Goal: Task Accomplishment & Management: Manage account settings

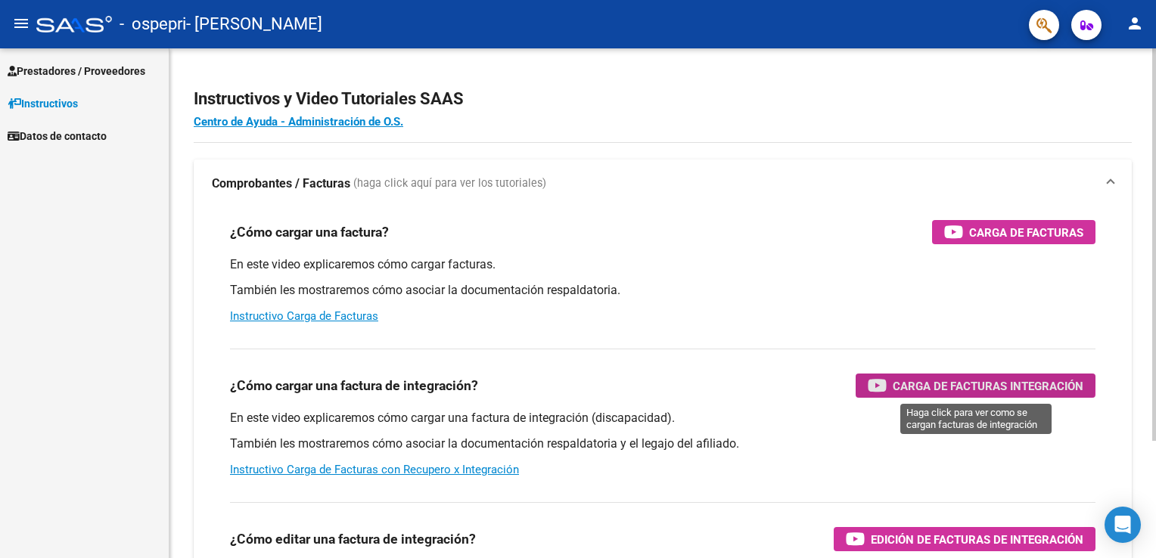
click at [927, 377] on span "Carga de Facturas Integración" at bounding box center [987, 386] width 191 height 19
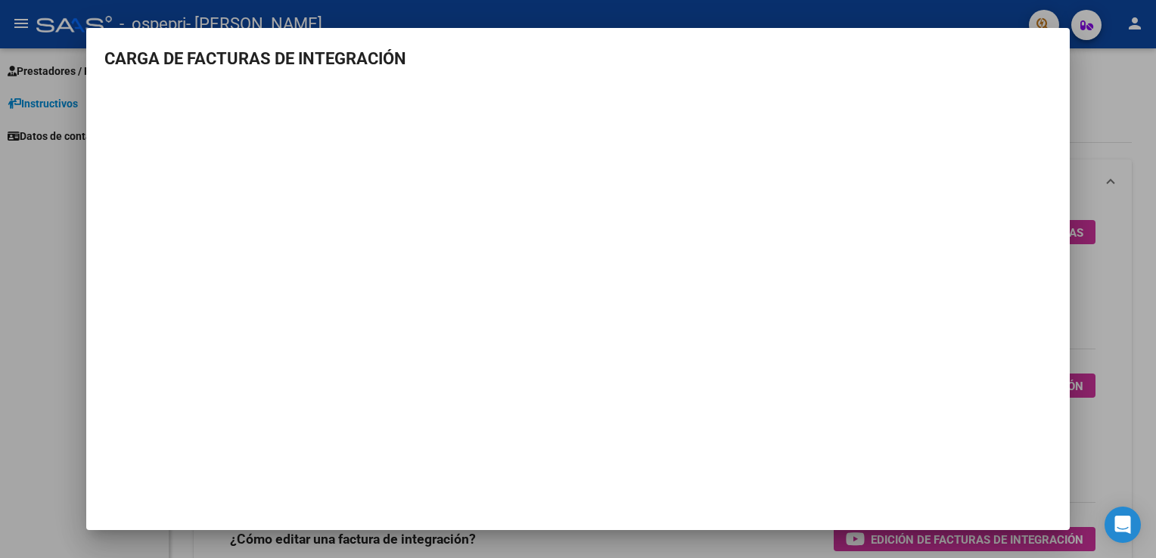
click at [1155, 281] on html "menu - ospepri - ORTIZ LUCAS DANIEL person Prestadores / Proveedores Facturas -…" at bounding box center [578, 279] width 1156 height 558
click at [1128, 192] on div at bounding box center [578, 279] width 1156 height 558
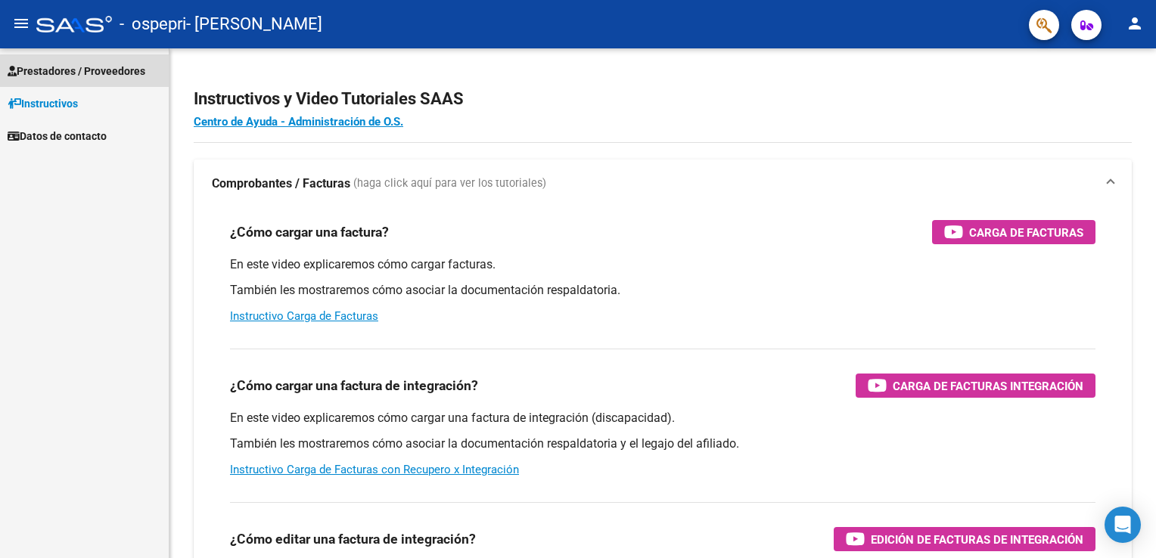
click at [80, 68] on span "Prestadores / Proveedores" at bounding box center [77, 71] width 138 height 17
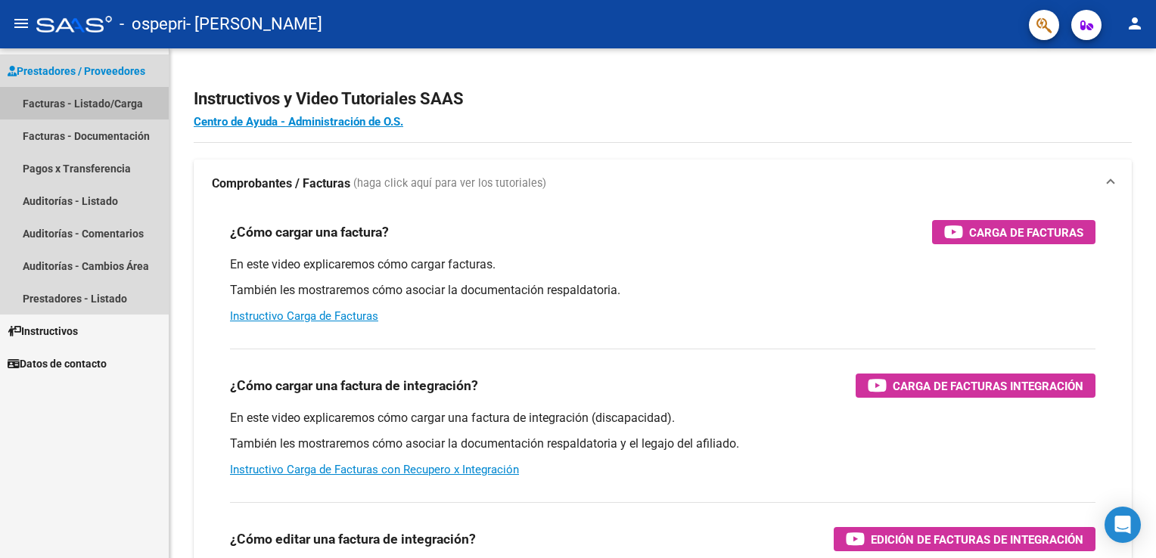
click at [84, 104] on link "Facturas - Listado/Carga" at bounding box center [84, 103] width 169 height 33
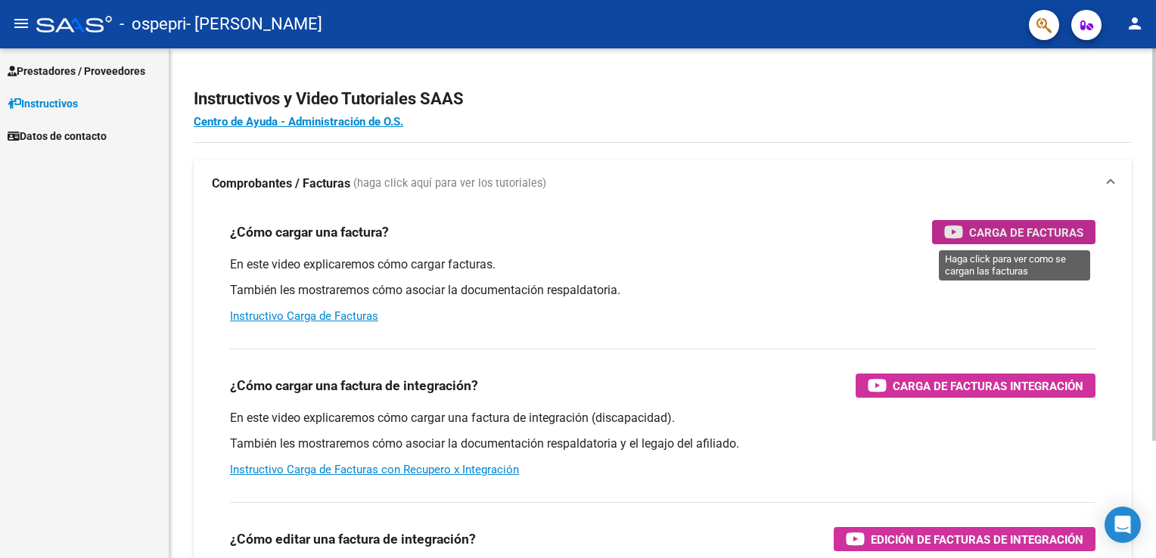
click at [985, 240] on span "Carga de Facturas" at bounding box center [1026, 232] width 114 height 19
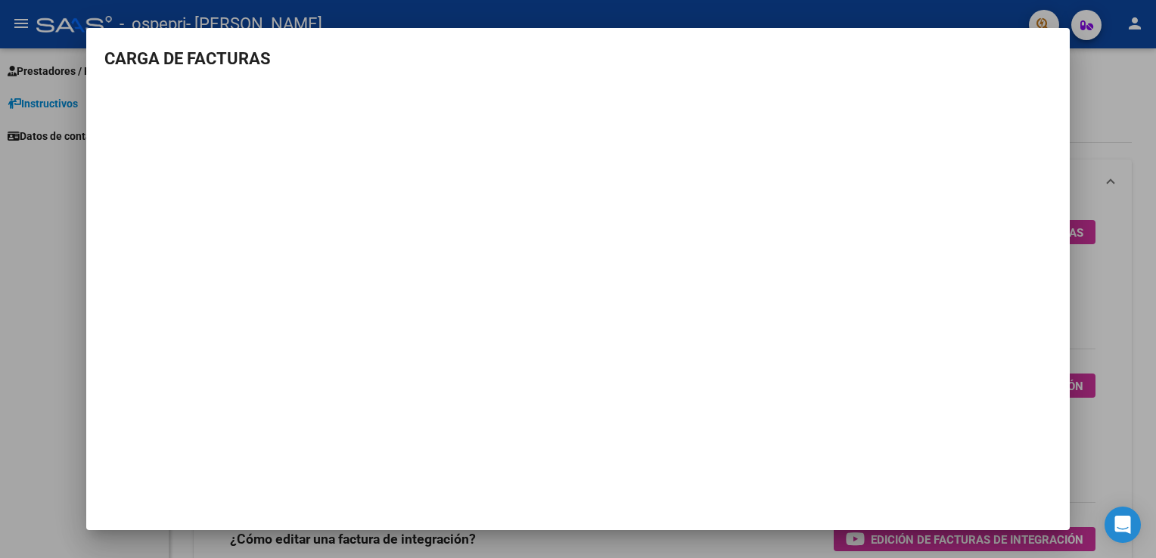
click at [1155, 240] on html "menu - ospepri - [PERSON_NAME] person Prestadores / Proveedores Facturas - List…" at bounding box center [578, 279] width 1156 height 558
click at [1123, 247] on div at bounding box center [578, 279] width 1156 height 558
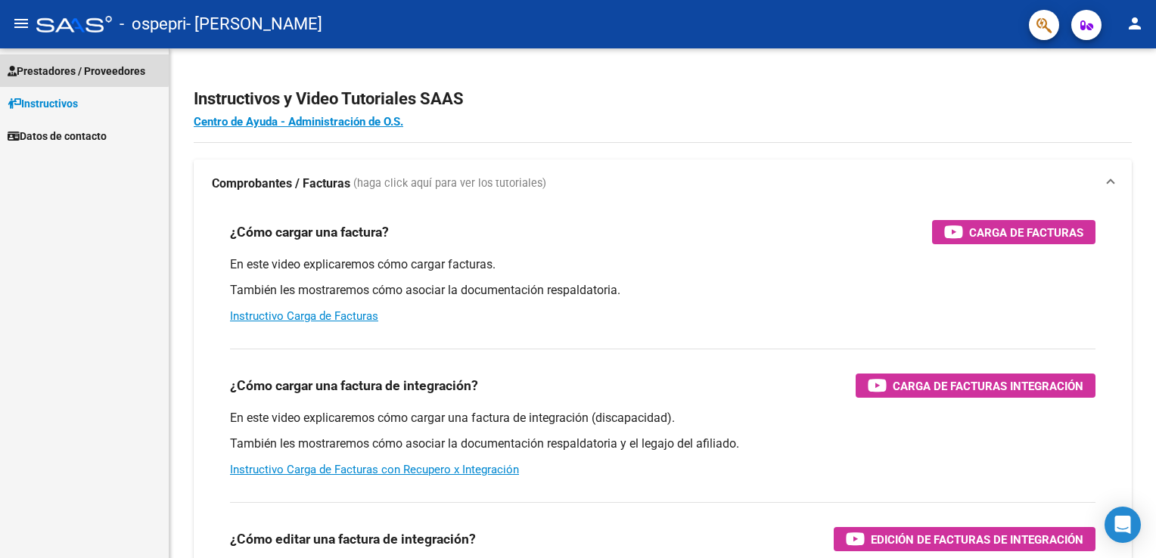
click at [64, 68] on span "Prestadores / Proveedores" at bounding box center [77, 71] width 138 height 17
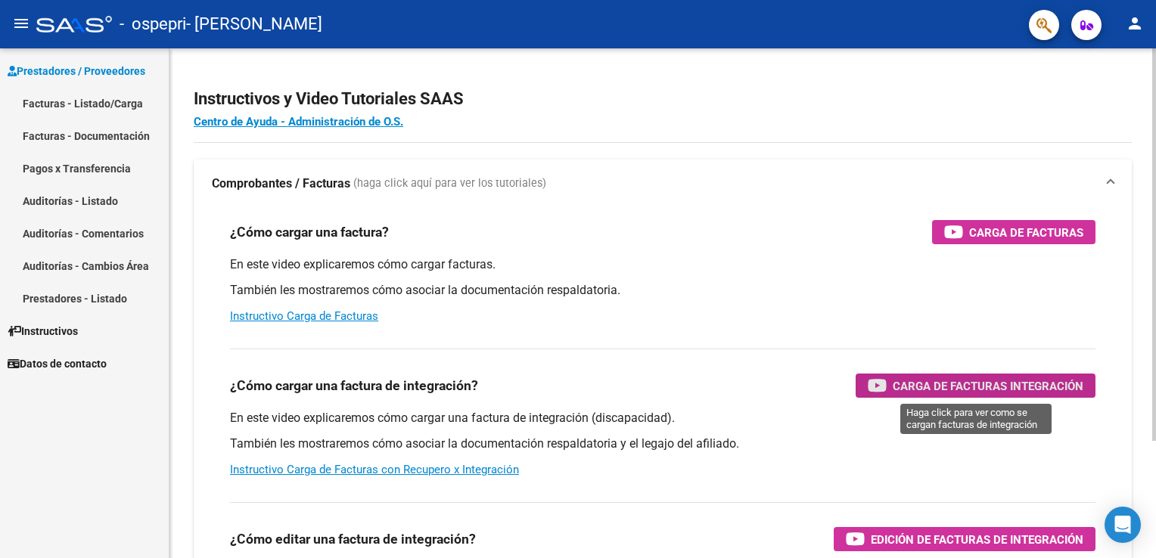
click at [886, 391] on div "Carga de Facturas Integración" at bounding box center [975, 386] width 216 height 24
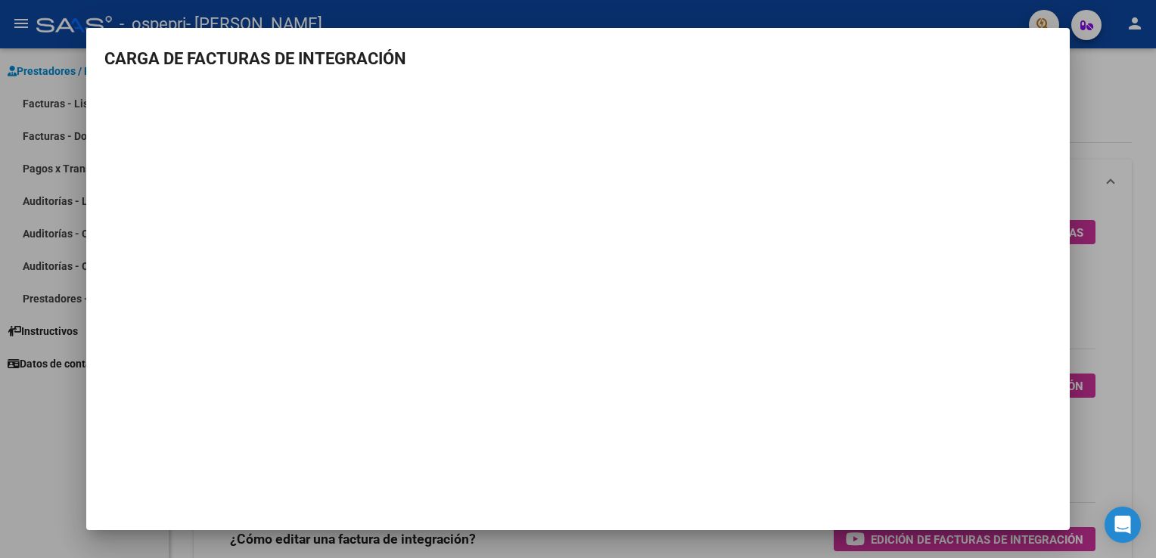
click at [1097, 99] on div at bounding box center [578, 279] width 1156 height 558
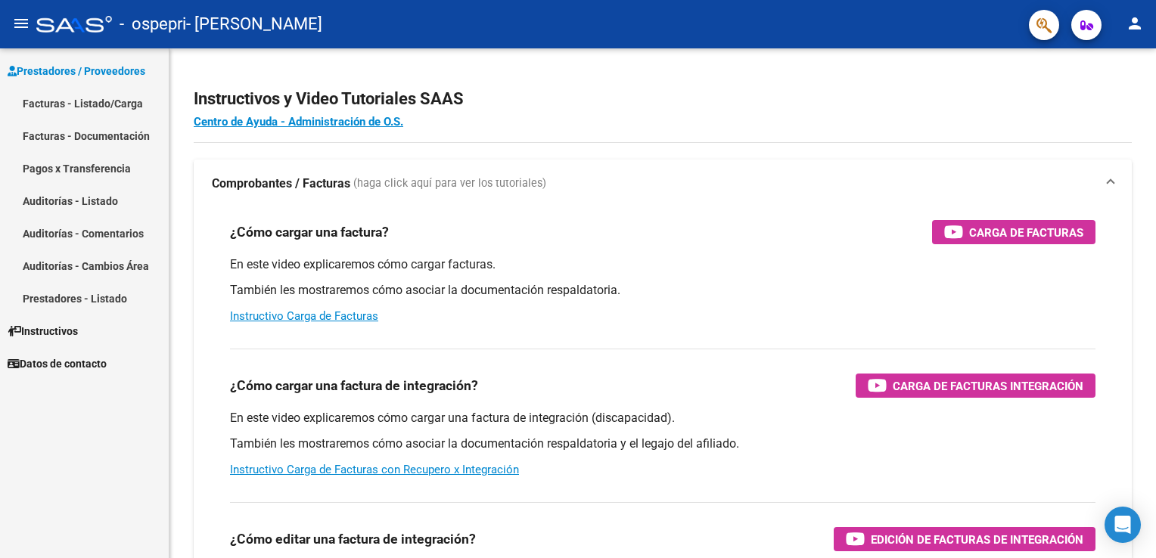
click at [97, 101] on link "Facturas - Listado/Carga" at bounding box center [84, 103] width 169 height 33
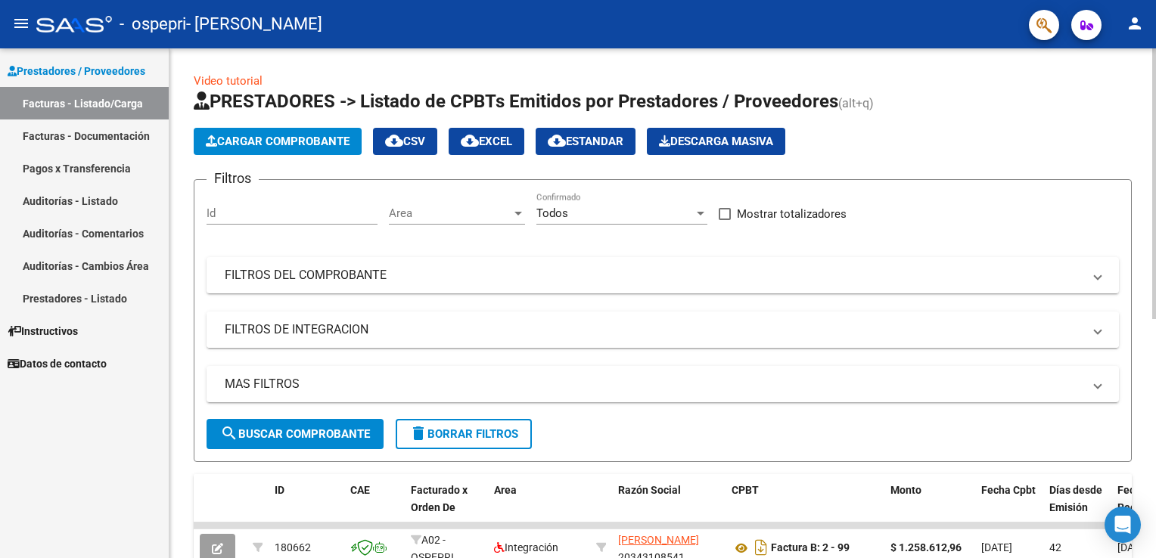
click at [352, 319] on mat-expansion-panel-header "FILTROS DE INTEGRACION" at bounding box center [662, 330] width 912 height 36
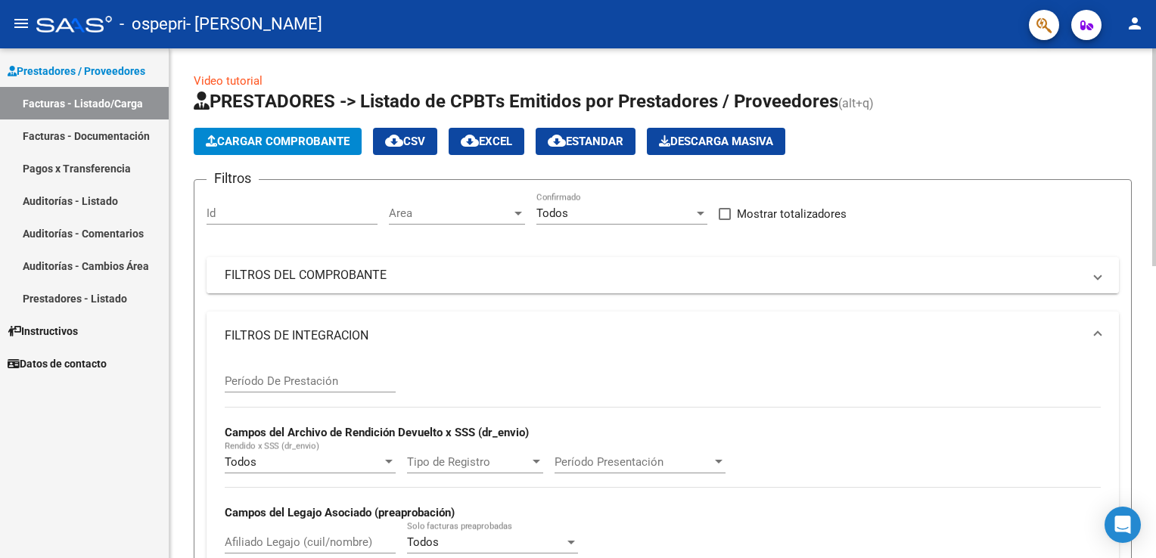
click at [687, 285] on mat-expansion-panel-header "FILTROS DEL COMPROBANTE" at bounding box center [662, 275] width 912 height 36
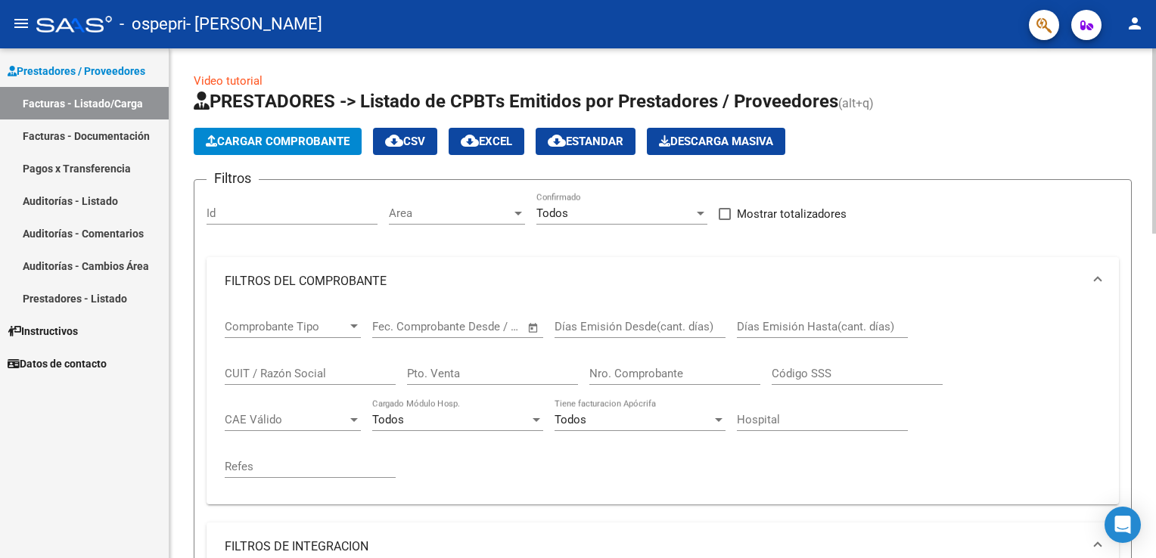
scroll to position [510, 0]
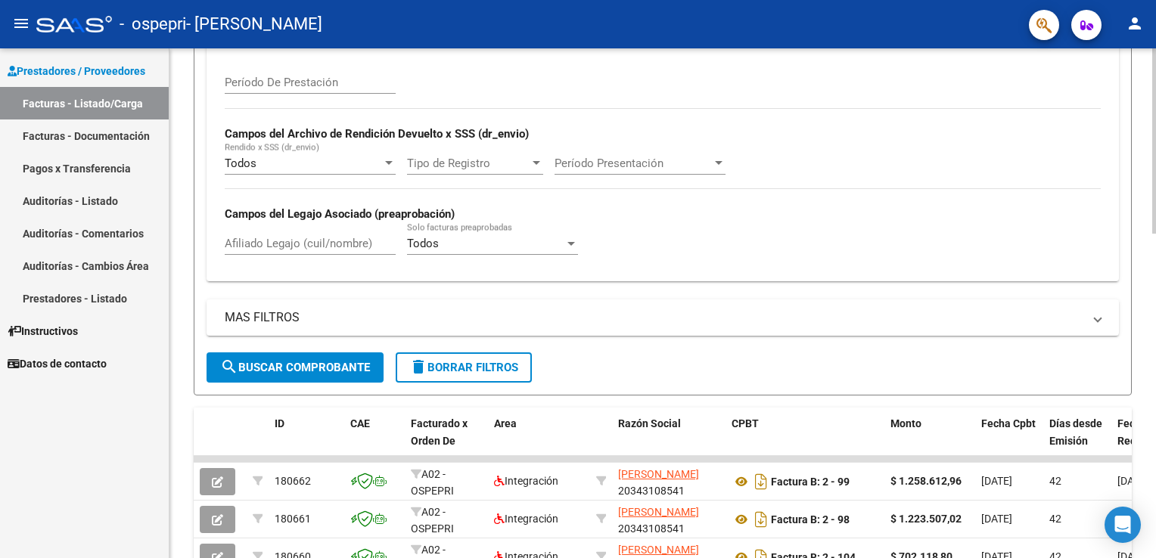
click at [1155, 535] on html "menu - ospepri - [PERSON_NAME] person Prestadores / Proveedores Facturas - List…" at bounding box center [578, 279] width 1156 height 558
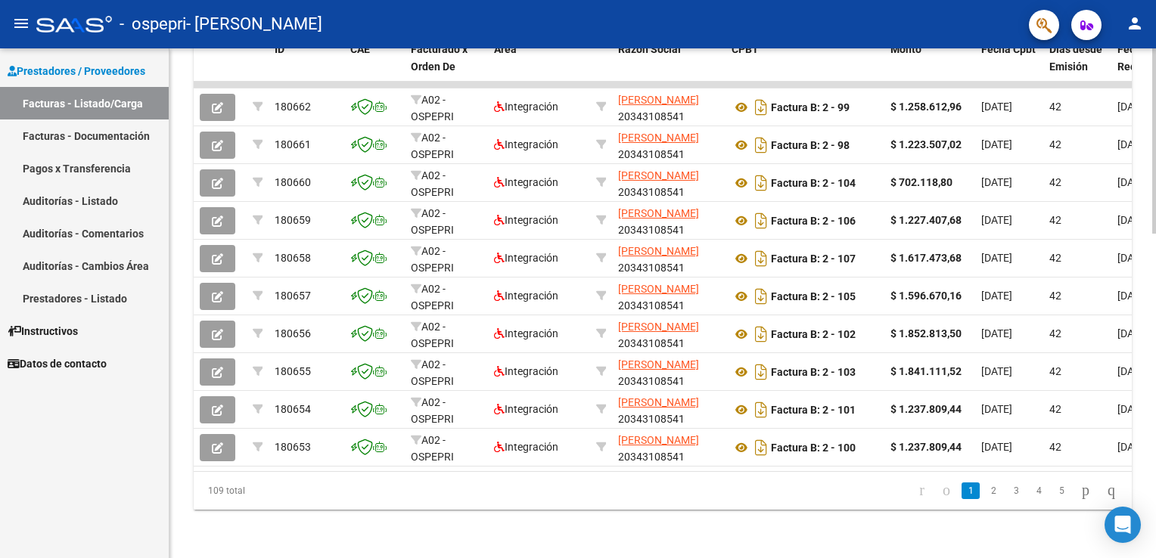
click at [1155, 535] on html "menu - ospepri - [PERSON_NAME] person Prestadores / Proveedores Facturas - List…" at bounding box center [578, 279] width 1156 height 558
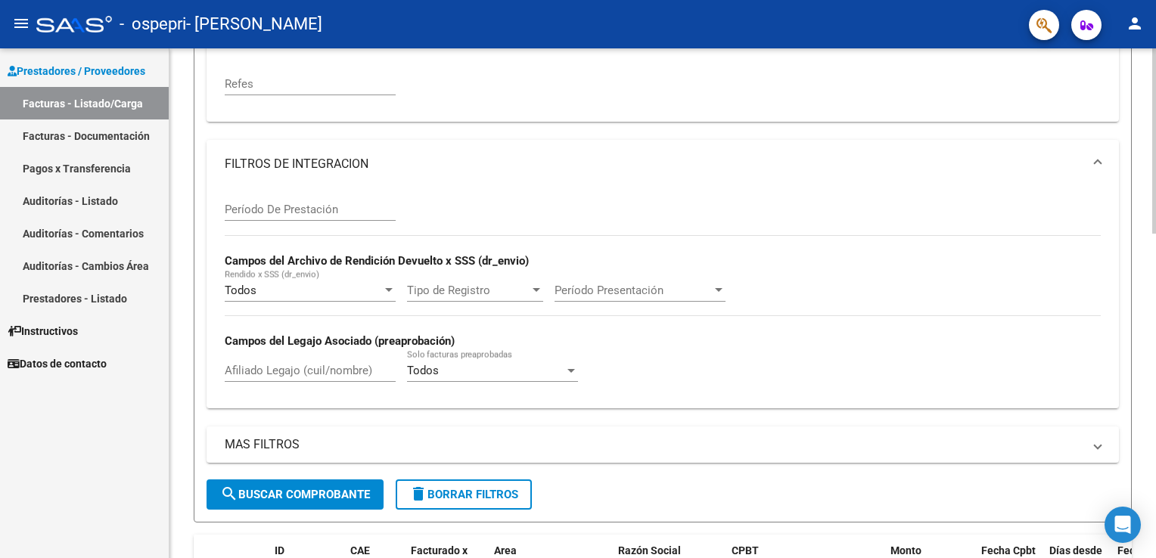
click at [1153, 64] on div at bounding box center [1154, 303] width 4 height 510
click at [1147, 492] on div "Video tutorial PRESTADORES -> Listado de CPBTs Emitidos por Prestadores / Prove…" at bounding box center [662, 363] width 986 height 1394
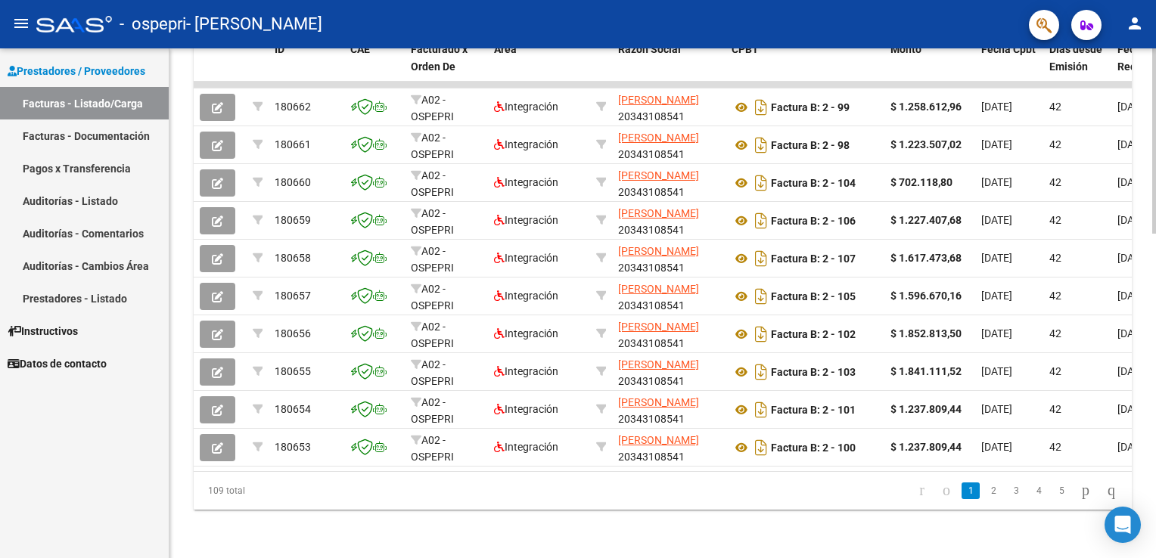
click at [1153, 485] on div at bounding box center [1154, 303] width 4 height 510
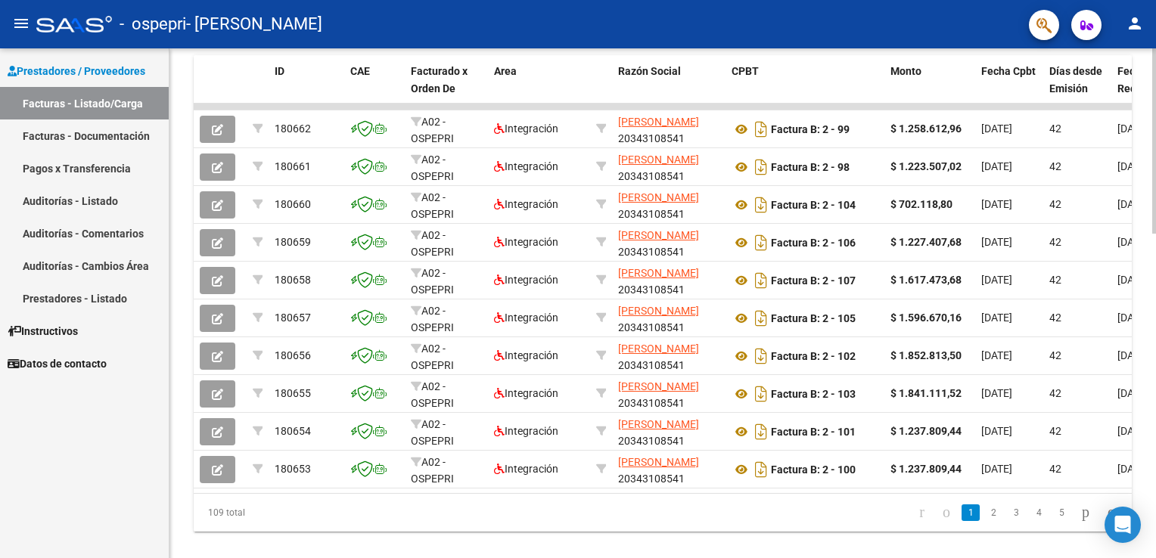
scroll to position [832, 0]
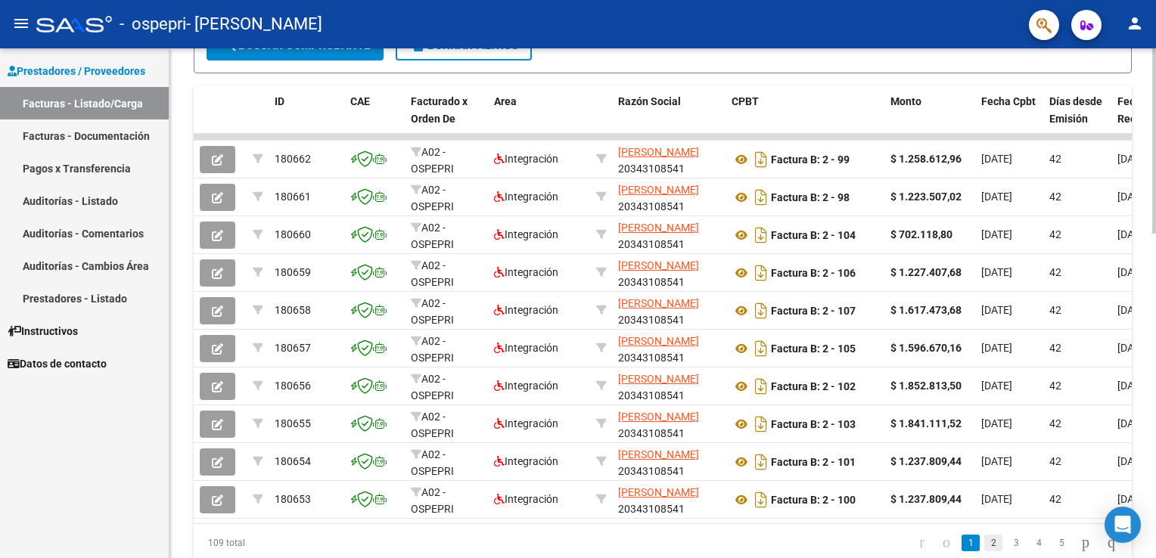
click at [984, 548] on link "2" at bounding box center [993, 543] width 18 height 17
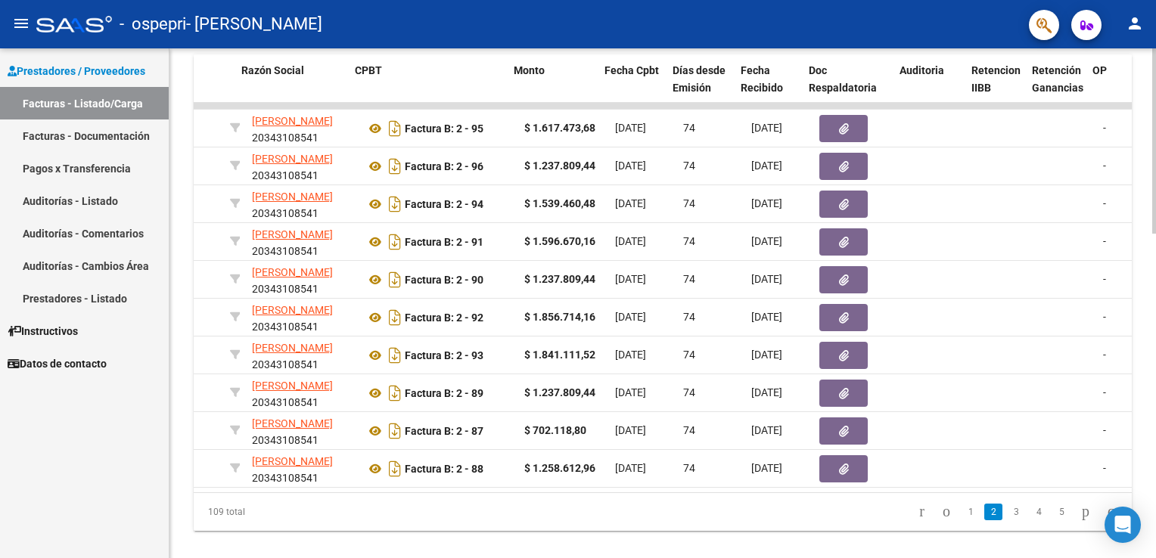
scroll to position [0, 393]
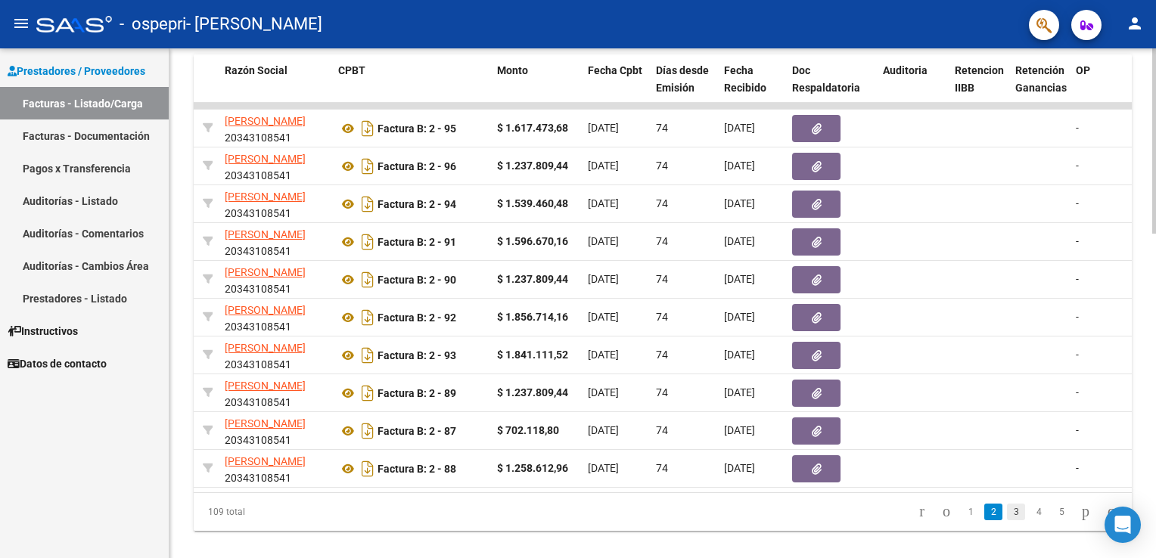
click at [1007, 518] on link "3" at bounding box center [1016, 512] width 18 height 17
click at [961, 520] on link "1" at bounding box center [970, 512] width 18 height 17
click at [984, 517] on link "2" at bounding box center [993, 512] width 18 height 17
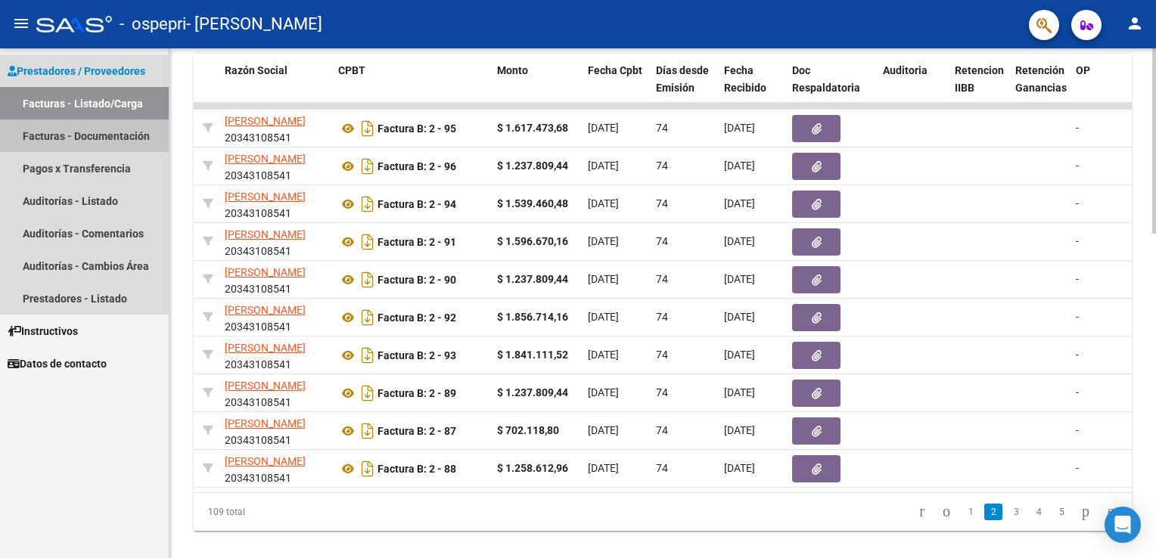
click at [44, 132] on link "Facturas - Documentación" at bounding box center [84, 135] width 169 height 33
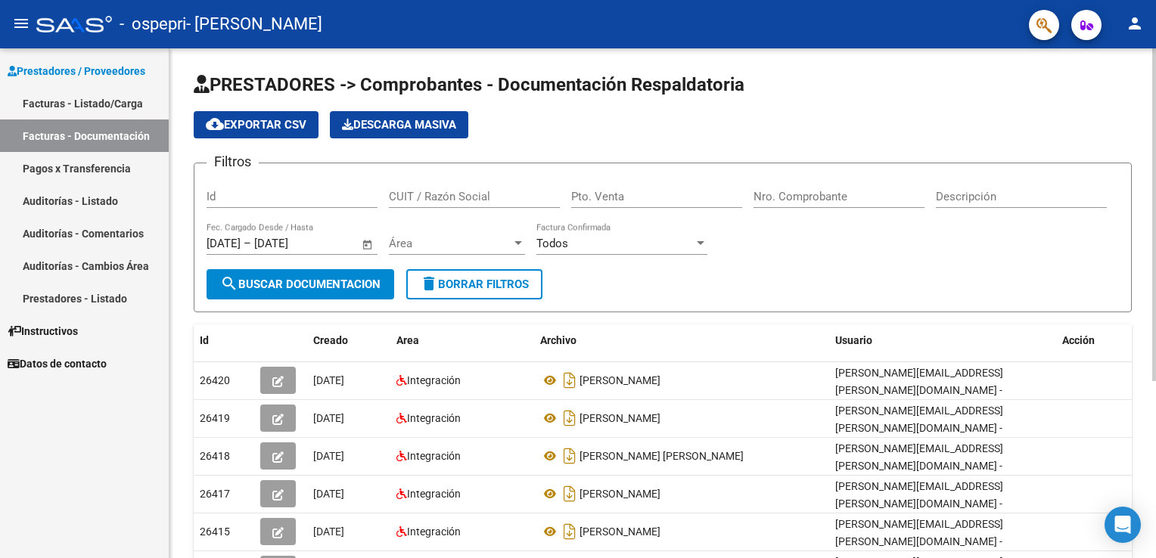
scroll to position [271, 0]
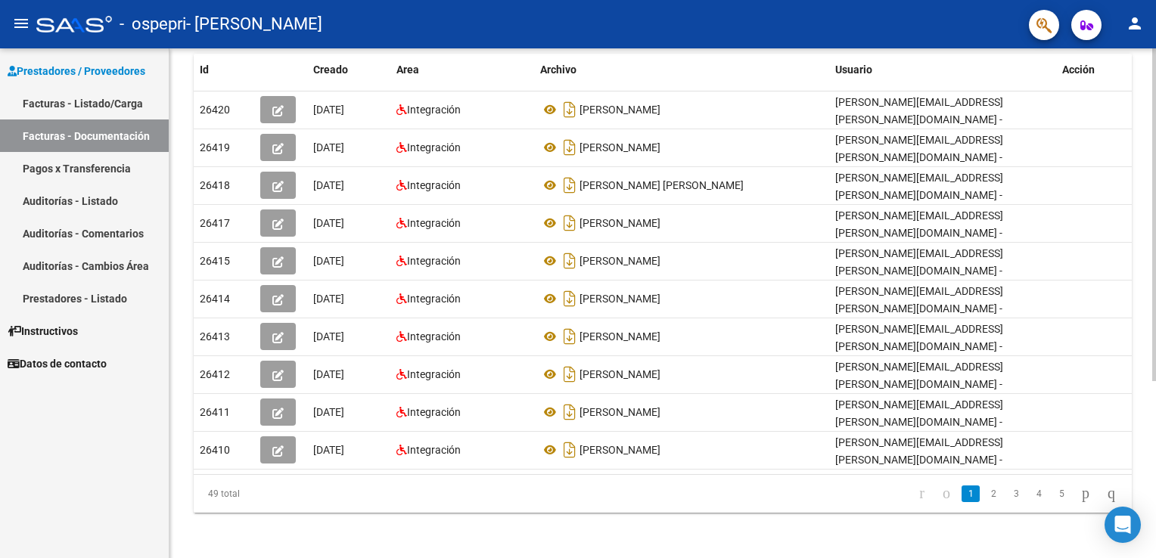
click at [1155, 549] on div at bounding box center [1154, 303] width 4 height 510
click at [1134, 439] on div "PRESTADORES -> Comprobantes - Documentación Respaldatoria cloud_download Export…" at bounding box center [662, 169] width 986 height 783
click at [984, 488] on link "2" at bounding box center [993, 494] width 18 height 17
click at [1007, 494] on link "3" at bounding box center [1016, 494] width 18 height 17
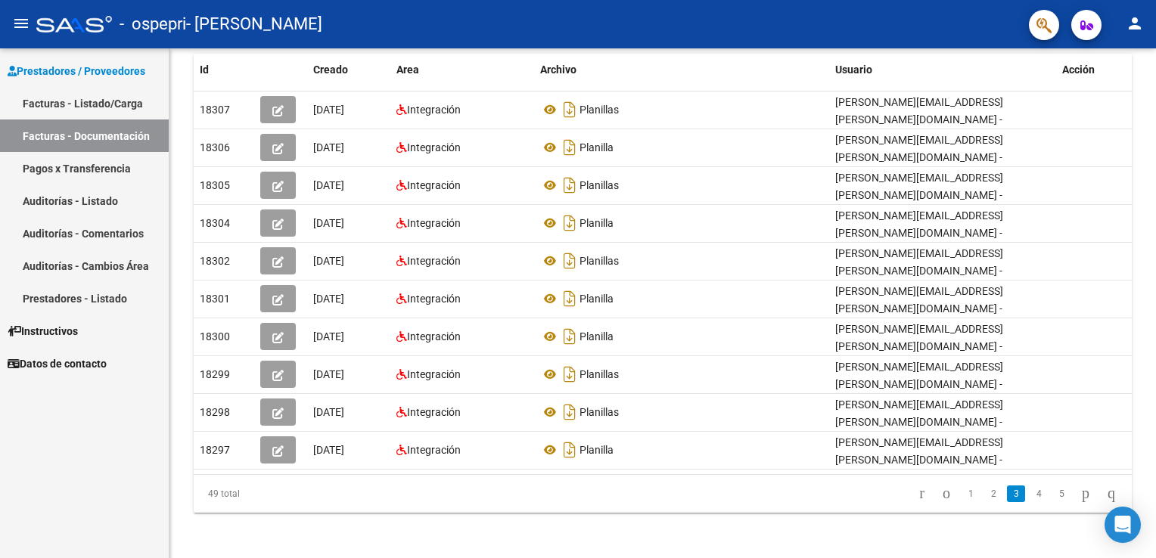
click at [1007, 494] on link "3" at bounding box center [1016, 494] width 18 height 17
click at [1029, 495] on link "4" at bounding box center [1038, 494] width 18 height 17
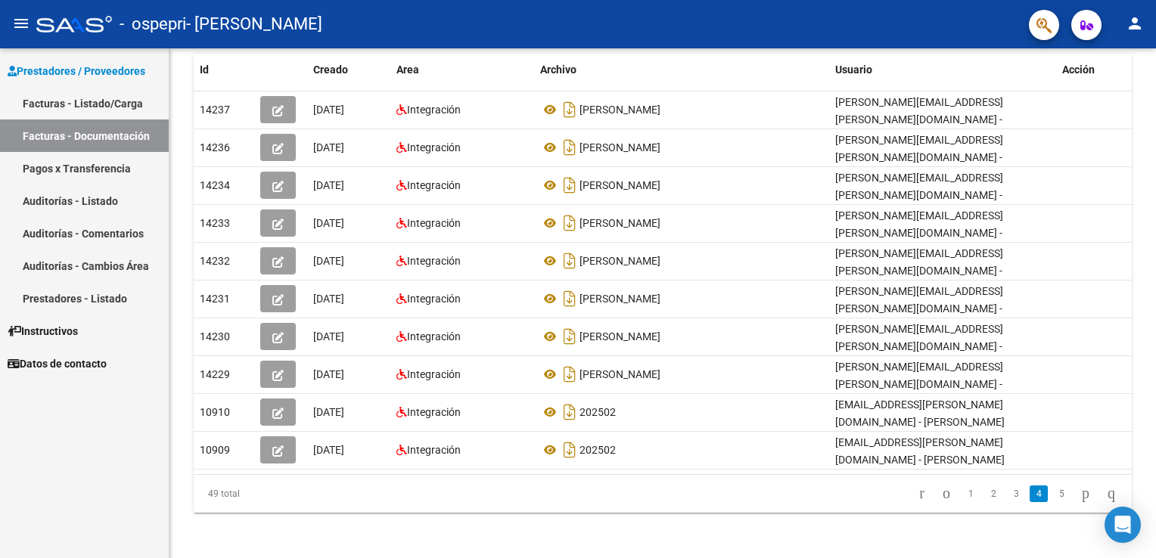
scroll to position [263, 0]
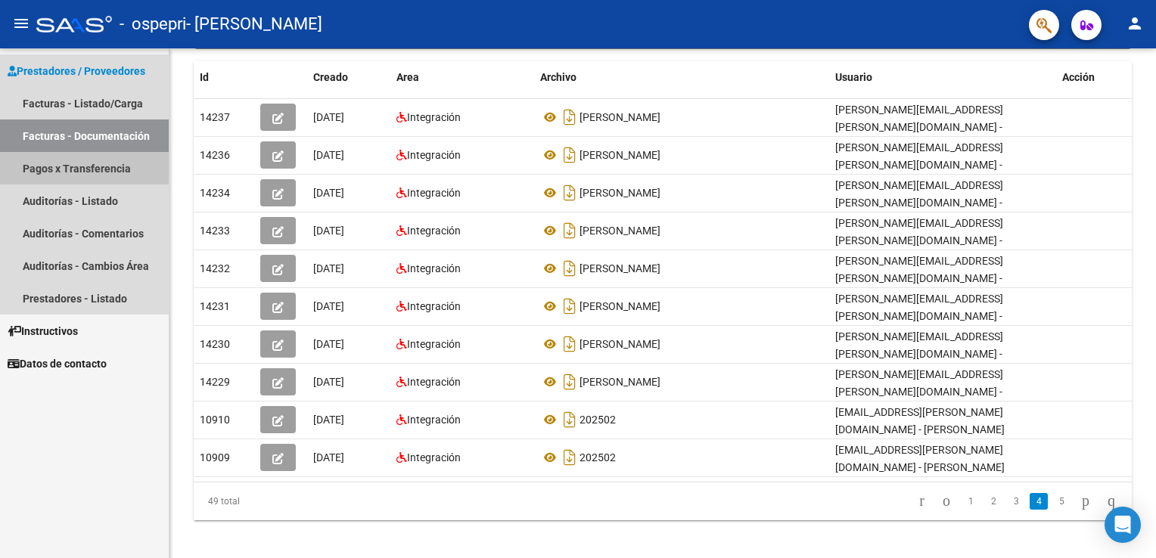
click at [51, 166] on link "Pagos x Transferencia" at bounding box center [84, 168] width 169 height 33
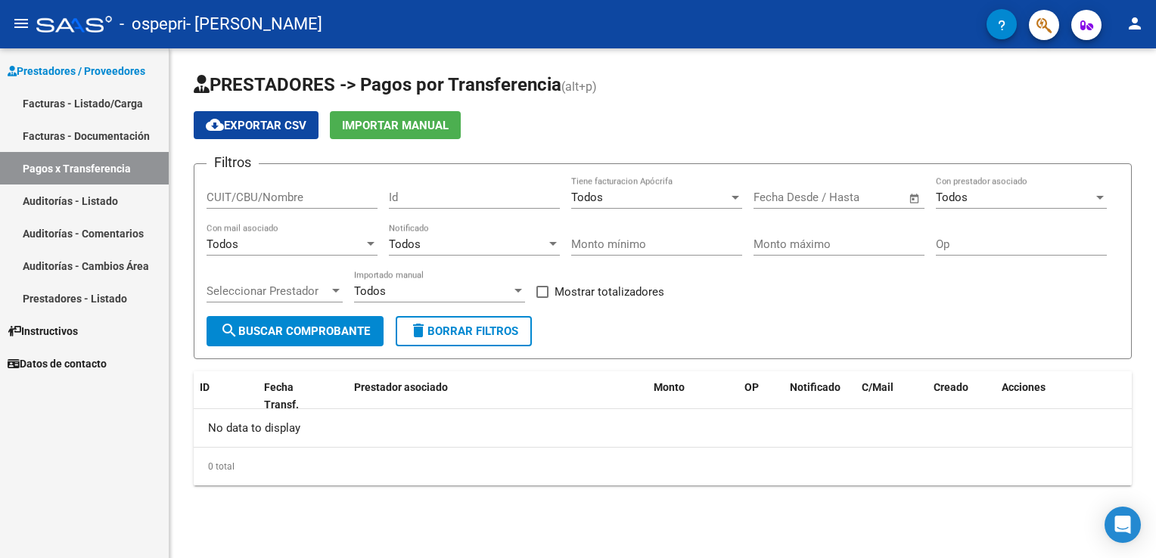
click at [1143, 461] on div "PRESTADORES -> Pagos por Transferencia (alt+p) cloud_download Exportar CSV Impo…" at bounding box center [662, 291] width 986 height 486
click at [1155, 460] on div "PRESTADORES -> Pagos por Transferencia (alt+p) cloud_download Exportar CSV Impo…" at bounding box center [662, 291] width 986 height 486
click at [700, 532] on mat-sidenav-content "PRESTADORES -> Pagos por Transferencia (alt+p) cloud_download Exportar CSV Impo…" at bounding box center [662, 303] width 986 height 510
click at [357, 510] on div "PRESTADORES -> Pagos por Transferencia (alt+p) cloud_download Exportar CSV Impo…" at bounding box center [662, 291] width 986 height 486
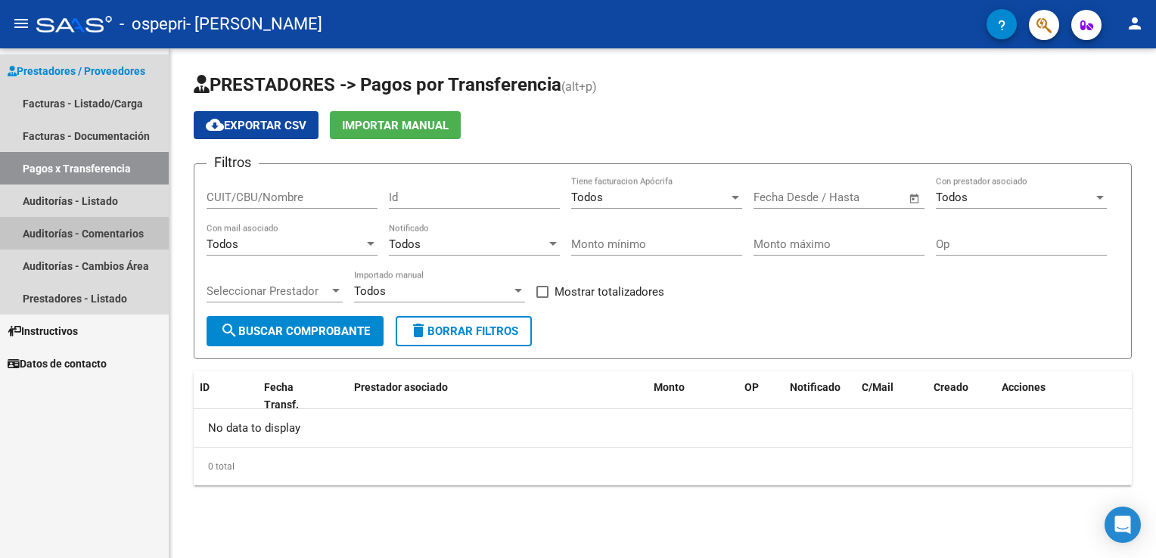
click at [50, 238] on link "Auditorías - Comentarios" at bounding box center [84, 233] width 169 height 33
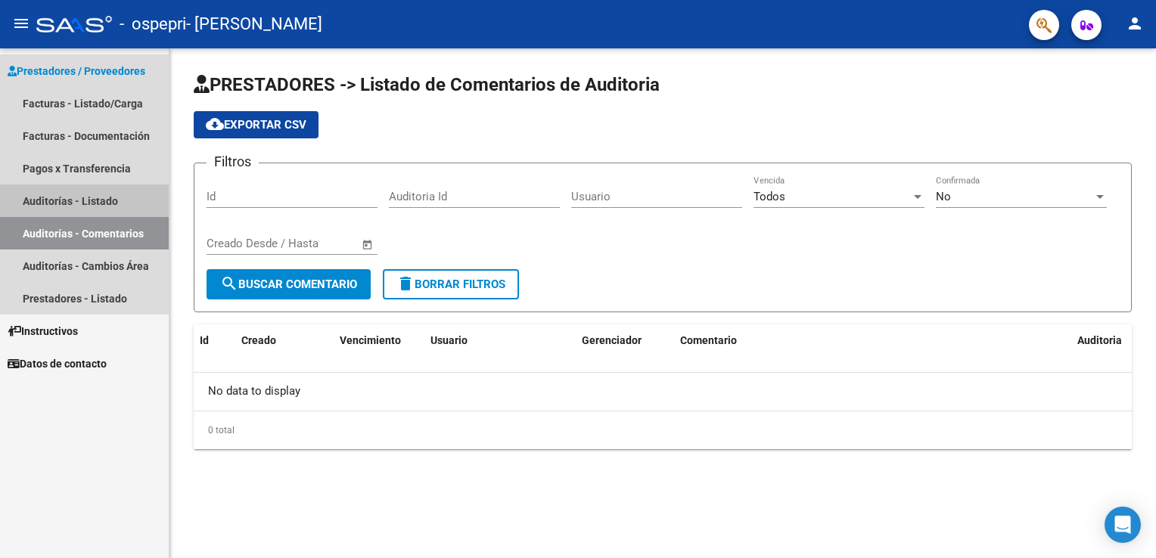
click at [33, 204] on link "Auditorías - Listado" at bounding box center [84, 201] width 169 height 33
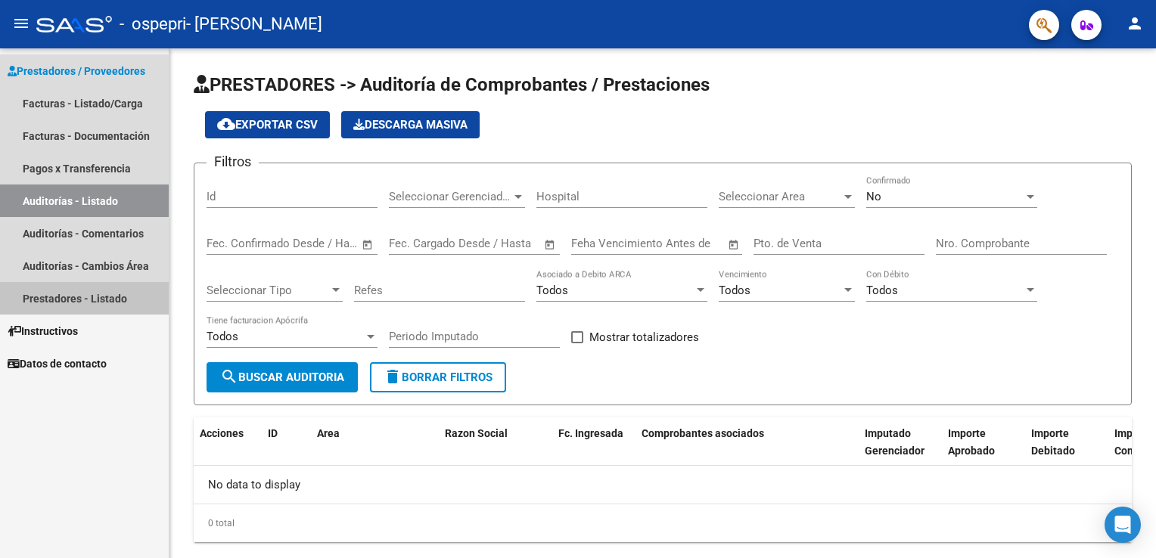
click at [46, 299] on link "Prestadores - Listado" at bounding box center [84, 298] width 169 height 33
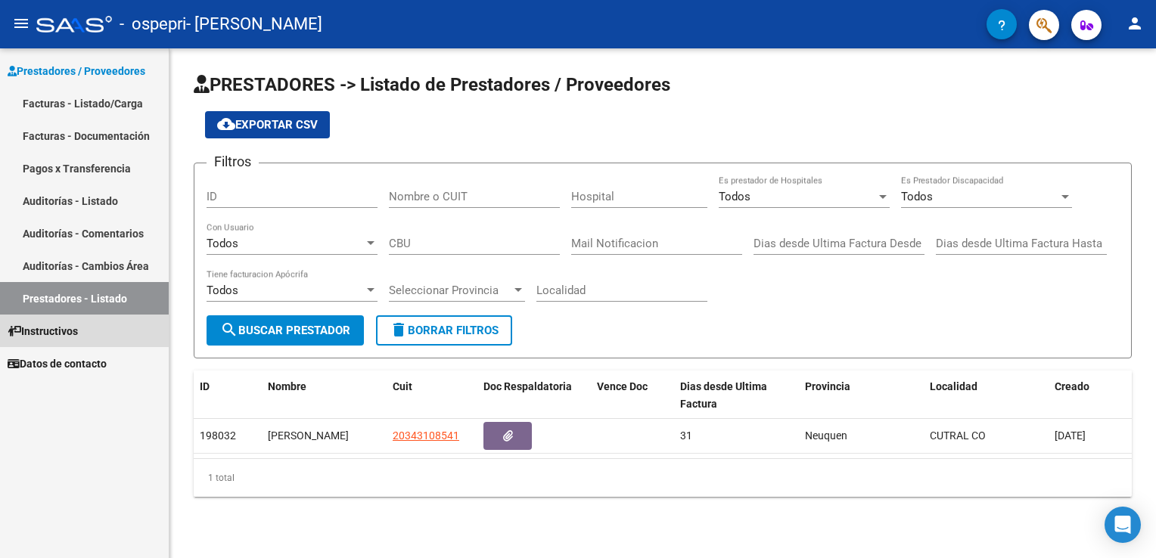
click at [54, 330] on span "Instructivos" at bounding box center [43, 331] width 70 height 17
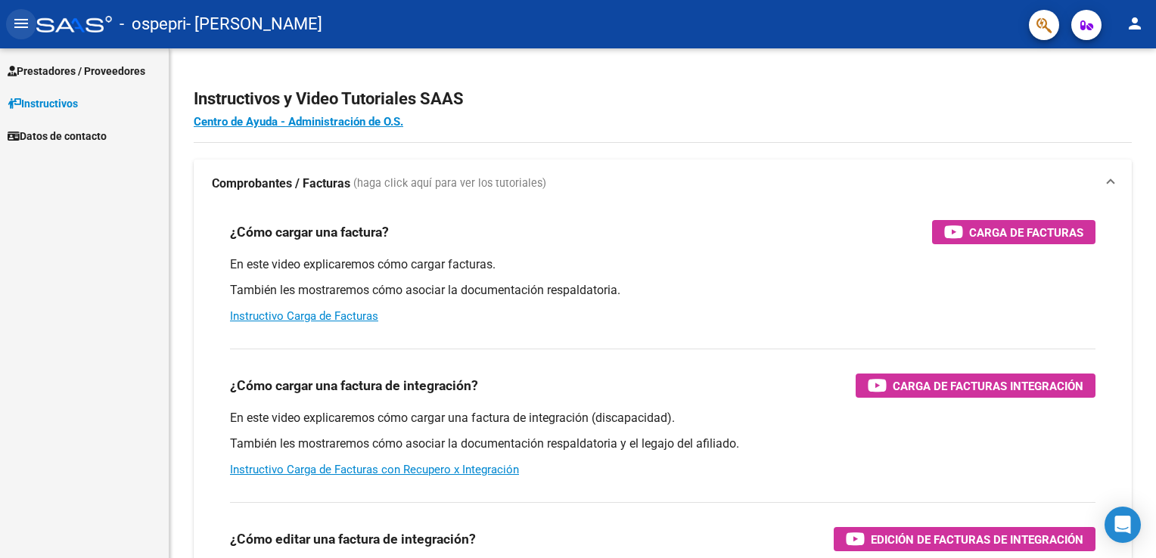
click at [14, 25] on mat-icon "menu" at bounding box center [21, 23] width 18 height 18
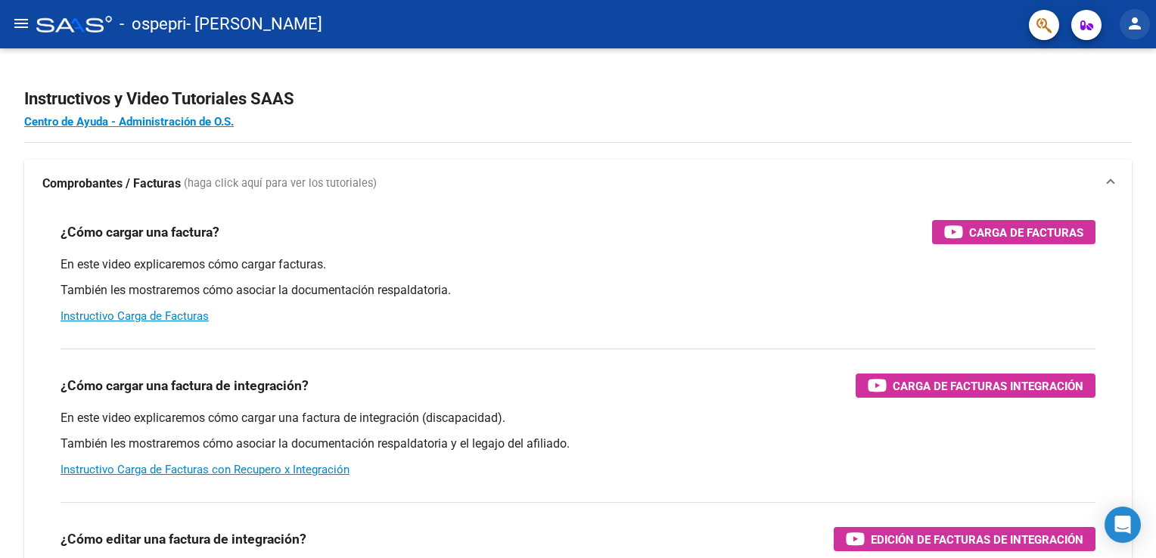
click at [1131, 25] on mat-icon "person" at bounding box center [1134, 23] width 18 height 18
click at [1113, 64] on button "person Mi Perfil" at bounding box center [1103, 63] width 92 height 36
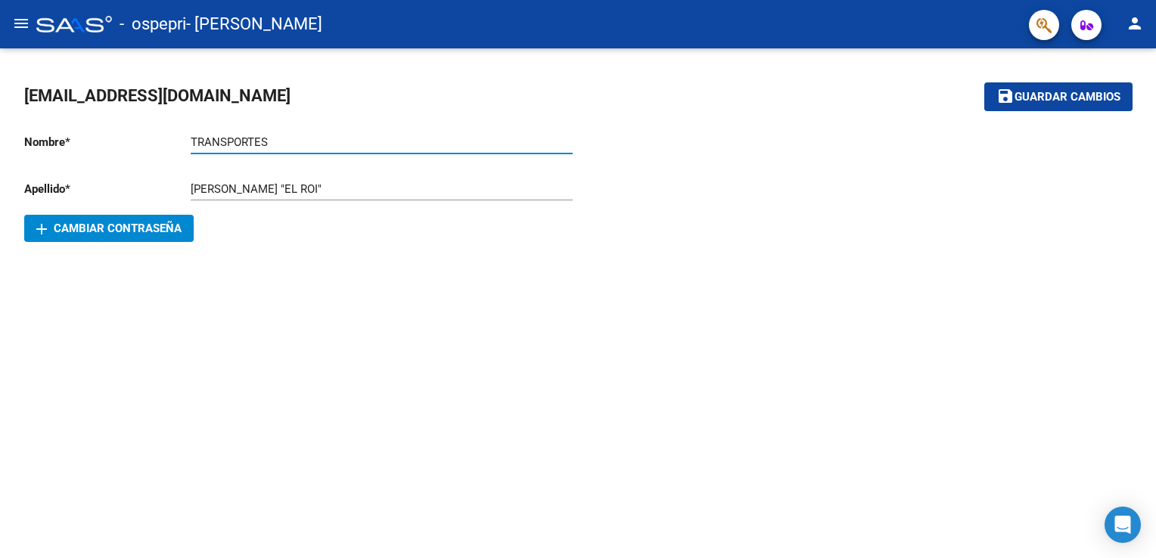
click at [290, 138] on input "TRANSPORTES" at bounding box center [382, 142] width 382 height 14
drag, startPoint x: 301, startPoint y: 185, endPoint x: 348, endPoint y: 185, distance: 46.9
click at [348, 185] on input "[PERSON_NAME] "EL ROI"" at bounding box center [382, 189] width 382 height 14
click at [279, 147] on input "TRANSPORTES" at bounding box center [382, 142] width 382 height 14
paste input ""EL ROI""
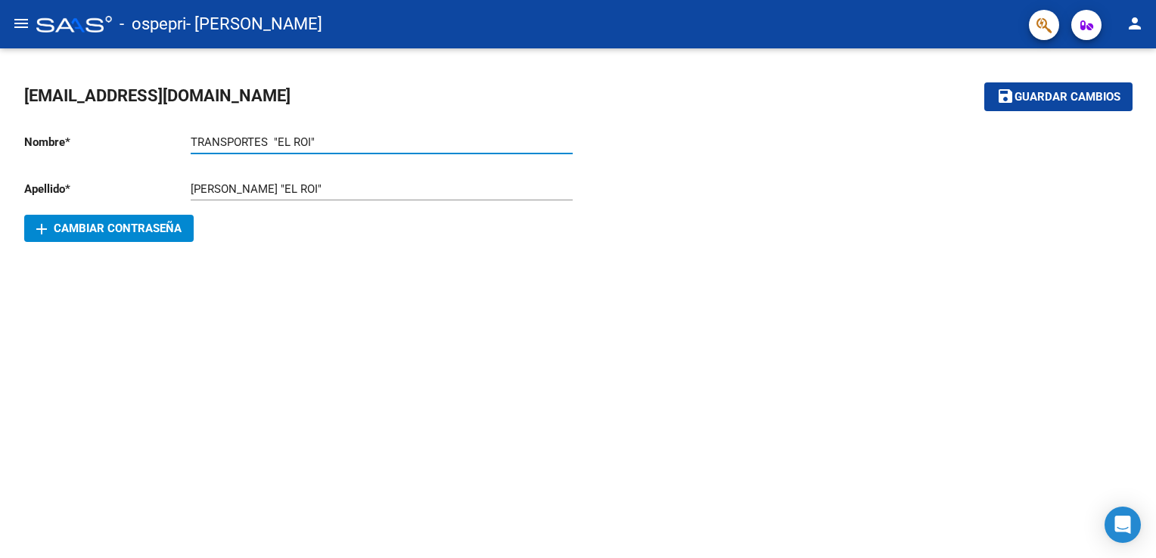
type input "TRANSPORTES "EL ROI""
click at [351, 193] on input "[PERSON_NAME] "EL ROI"" at bounding box center [382, 189] width 382 height 14
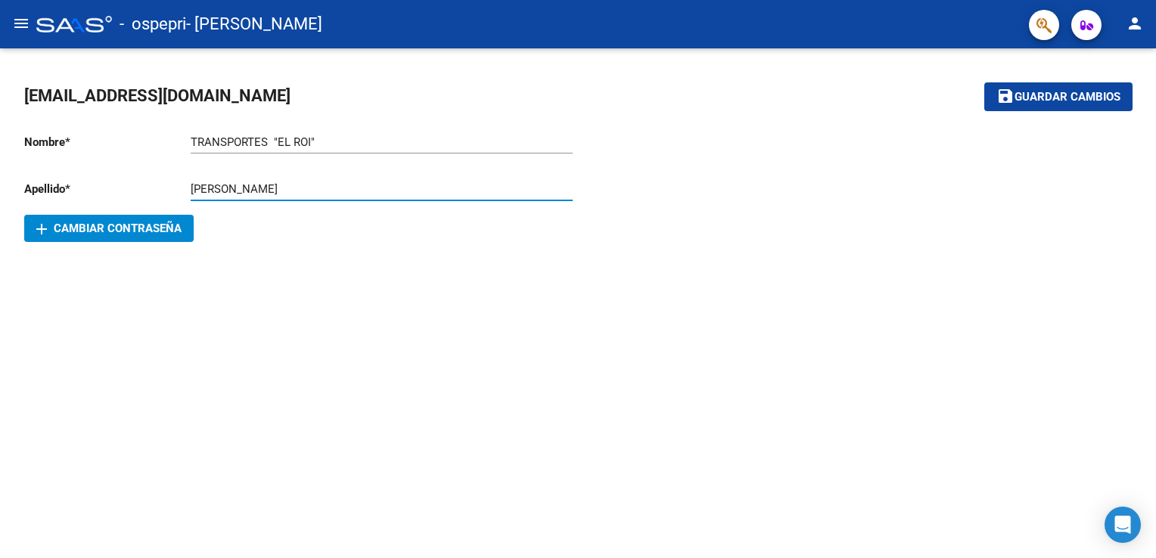
drag, startPoint x: 351, startPoint y: 193, endPoint x: 309, endPoint y: 160, distance: 53.9
type input "[PERSON_NAME]"
drag, startPoint x: 309, startPoint y: 160, endPoint x: 262, endPoint y: 135, distance: 52.4
click at [262, 135] on div "TRANSPORTES "EL ROI" Ingresar nombre" at bounding box center [382, 137] width 382 height 33
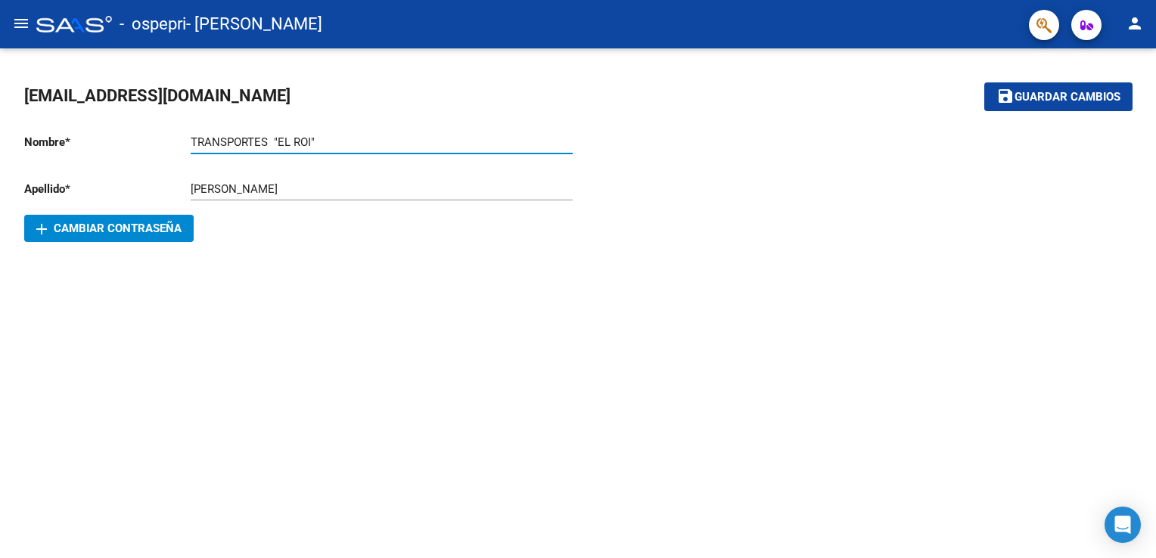
click at [262, 135] on div "TRANSPORTES "EL ROI" Ingresar nombre" at bounding box center [382, 137] width 382 height 33
type input "TRANSPORTES "EL ROI""
click at [1028, 98] on span "Guardar cambios" at bounding box center [1067, 98] width 106 height 14
click at [1086, 26] on icon "button" at bounding box center [1086, 25] width 13 height 11
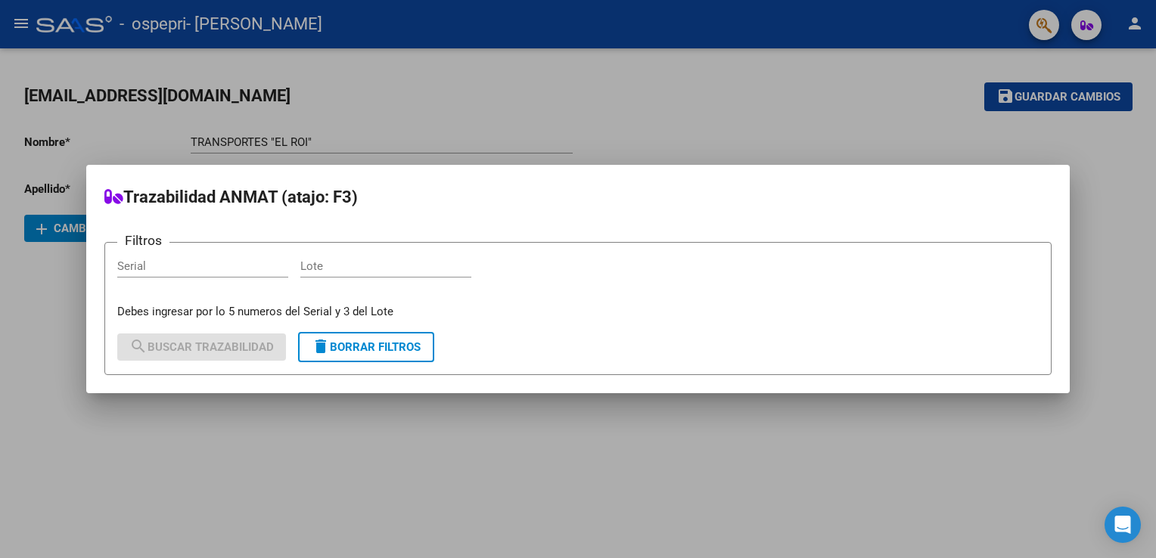
click at [1041, 44] on div at bounding box center [578, 279] width 1156 height 558
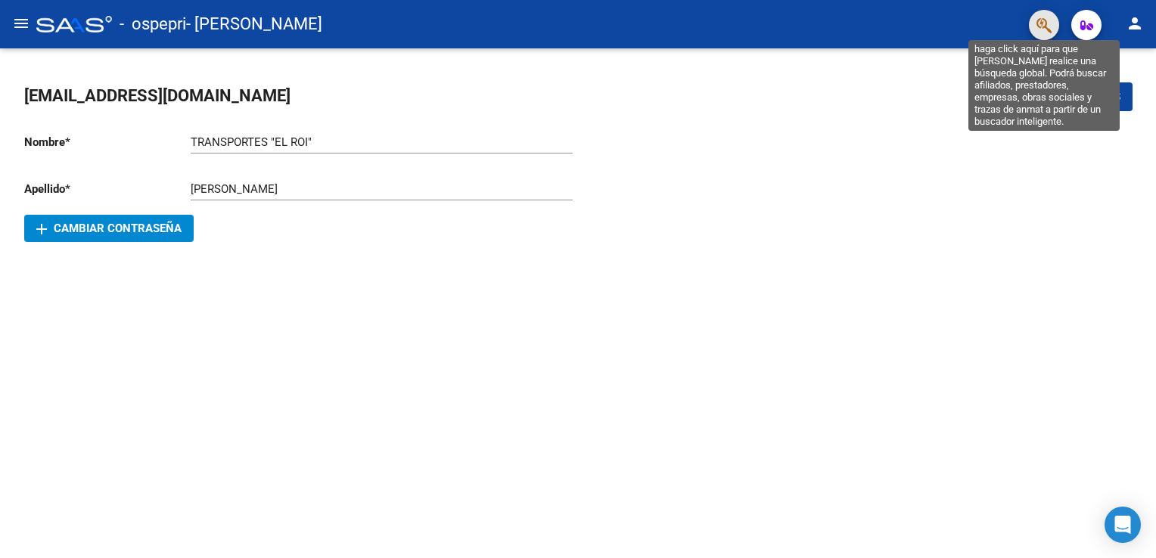
click at [1038, 29] on icon "button" at bounding box center [1043, 25] width 15 height 17
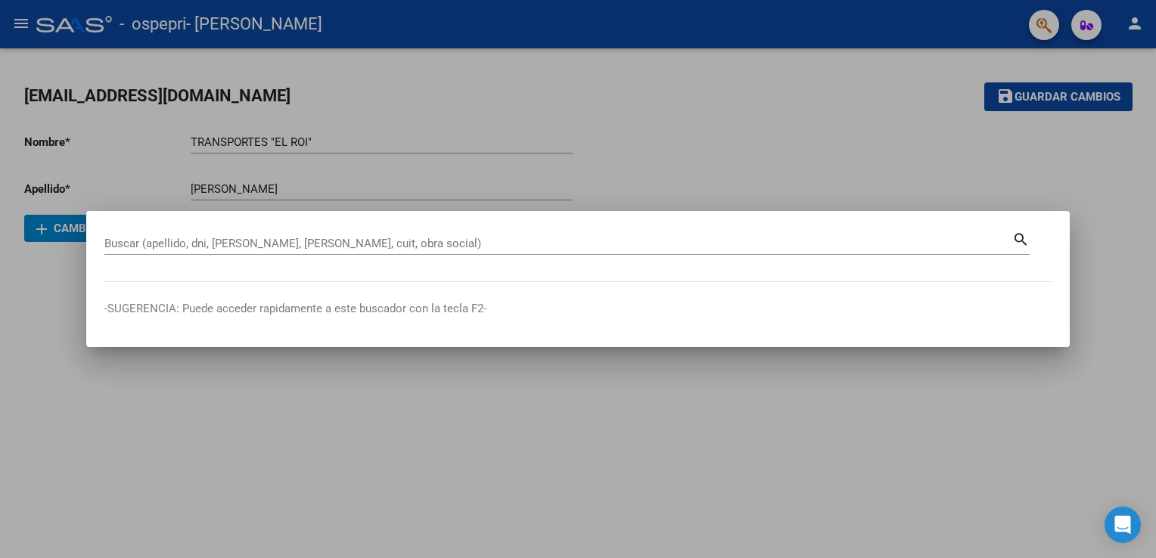
click at [1074, 68] on div at bounding box center [578, 279] width 1156 height 558
